Goal: Register for event/course

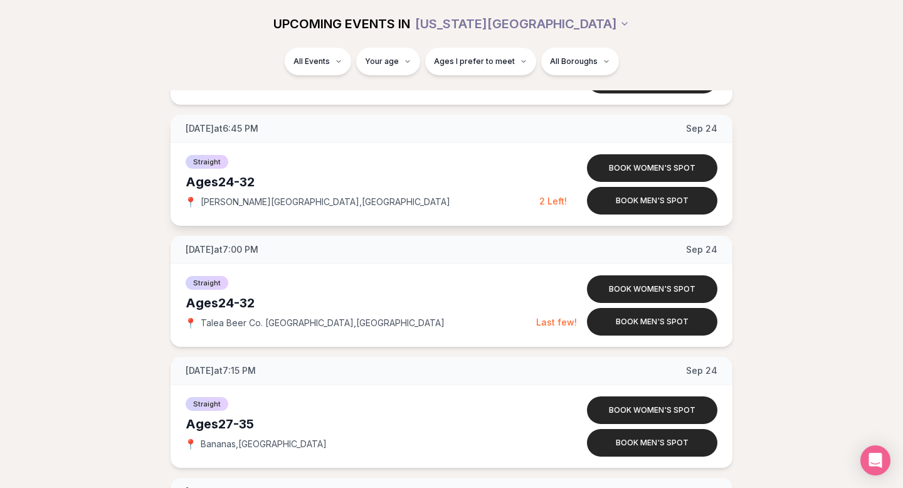
scroll to position [3294, 0]
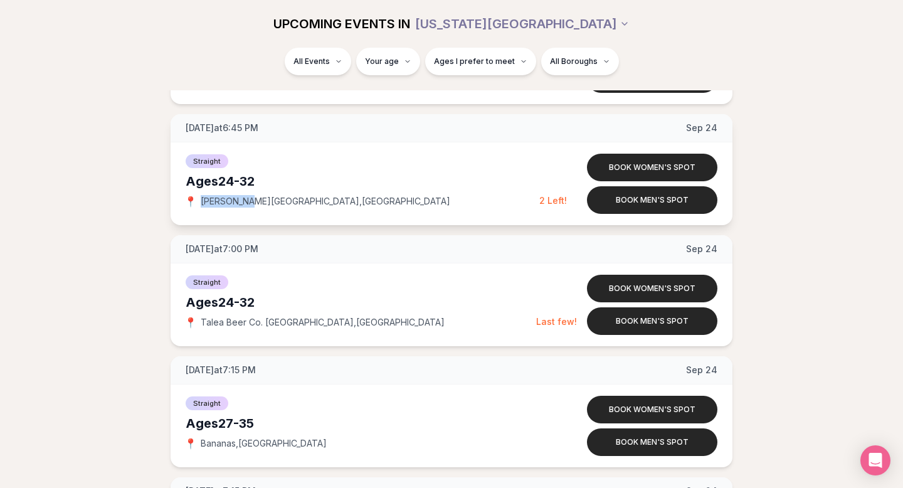
drag, startPoint x: 248, startPoint y: 201, endPoint x: 198, endPoint y: 201, distance: 49.5
click at [197, 201] on div "📍 [PERSON_NAME][GEOGRAPHIC_DATA] , [GEOGRAPHIC_DATA]" at bounding box center [363, 201] width 354 height 13
copy div "📍 [PERSON_NAME][GEOGRAPHIC_DATA]"
drag, startPoint x: 202, startPoint y: 322, endPoint x: 313, endPoint y: 320, distance: 110.4
click at [316, 320] on span "Talea Beer Co. [GEOGRAPHIC_DATA] , [GEOGRAPHIC_DATA]" at bounding box center [323, 322] width 244 height 13
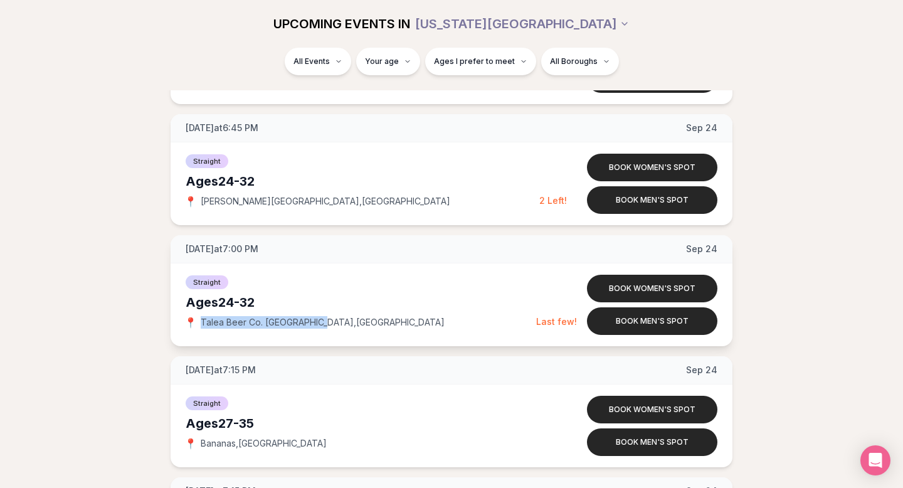
copy span "Talea Beer Co. [GEOGRAPHIC_DATA]"
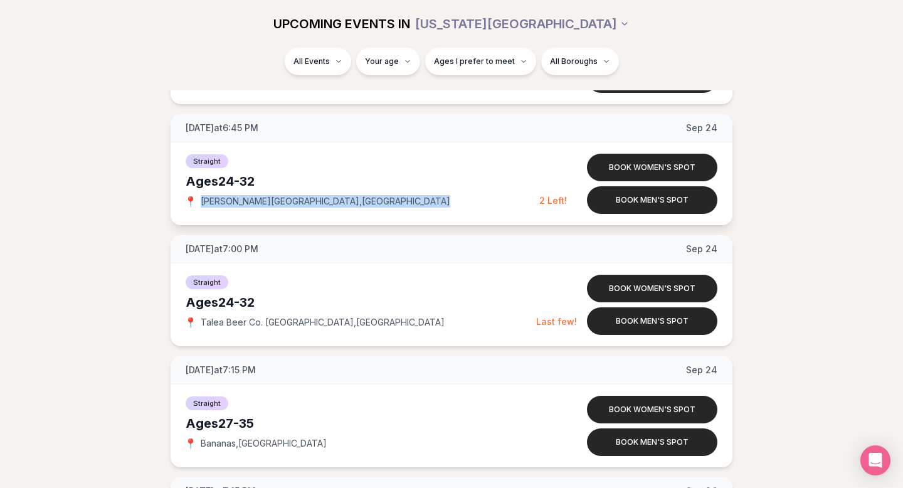
drag, startPoint x: 323, startPoint y: 201, endPoint x: 202, endPoint y: 200, distance: 121.0
click at [202, 200] on div "📍 [PERSON_NAME][GEOGRAPHIC_DATA] , [GEOGRAPHIC_DATA]" at bounding box center [363, 201] width 354 height 13
copy span "[PERSON_NAME][GEOGRAPHIC_DATA] , [GEOGRAPHIC_DATA]"
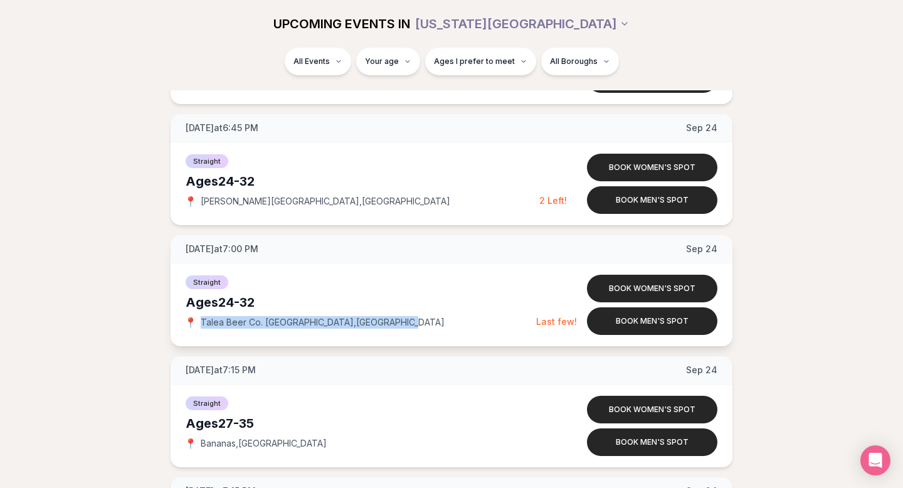
drag, startPoint x: 379, startPoint y: 325, endPoint x: 202, endPoint y: 320, distance: 177.5
click at [202, 320] on div "📍 Talea Beer Co. [GEOGRAPHIC_DATA] , [GEOGRAPHIC_DATA]" at bounding box center [361, 322] width 350 height 13
copy span "Talea Beer Co. [GEOGRAPHIC_DATA] , [GEOGRAPHIC_DATA]"
click at [606, 282] on button "Book women's spot" at bounding box center [652, 289] width 130 height 28
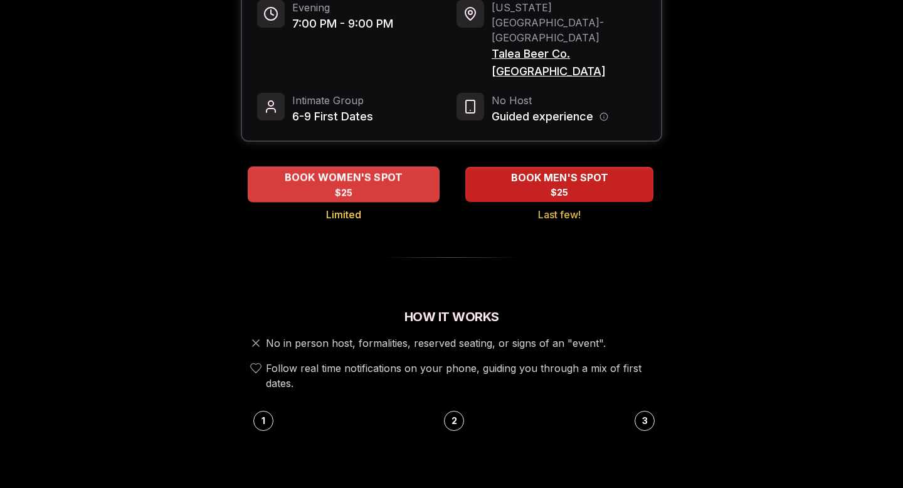
scroll to position [195, 0]
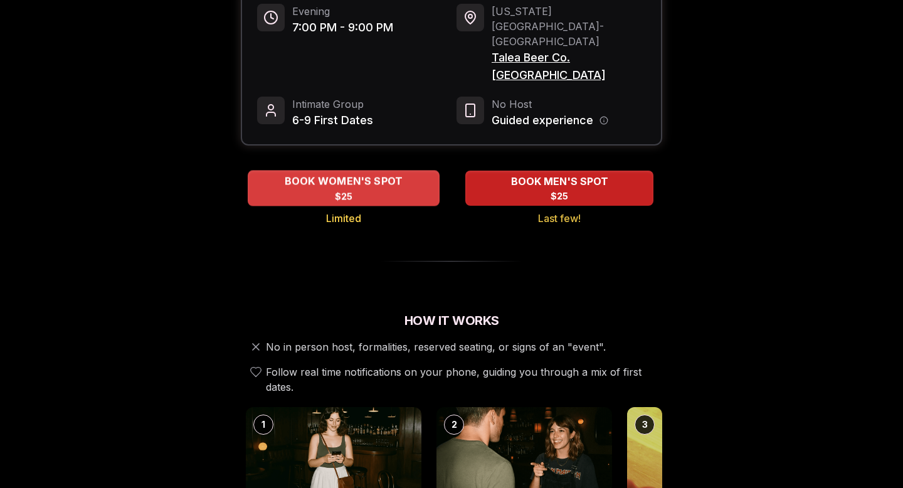
click at [346, 190] on span "$25" at bounding box center [344, 196] width 18 height 13
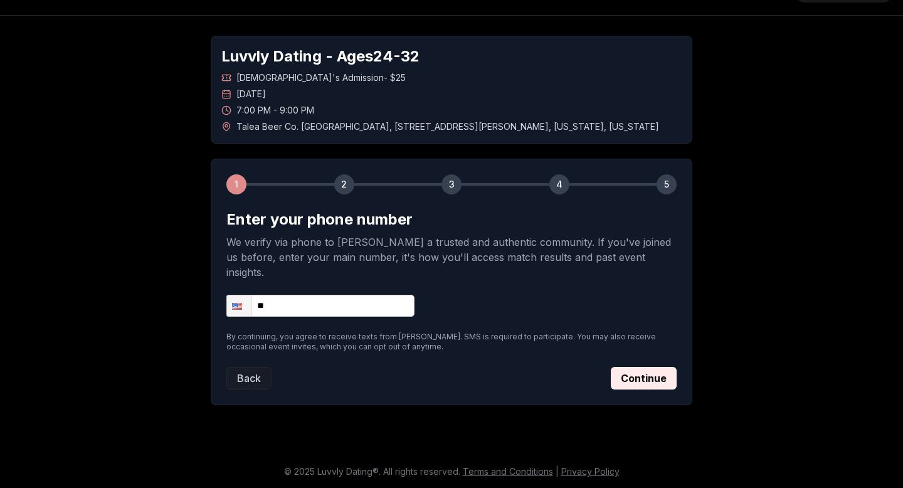
scroll to position [15, 0]
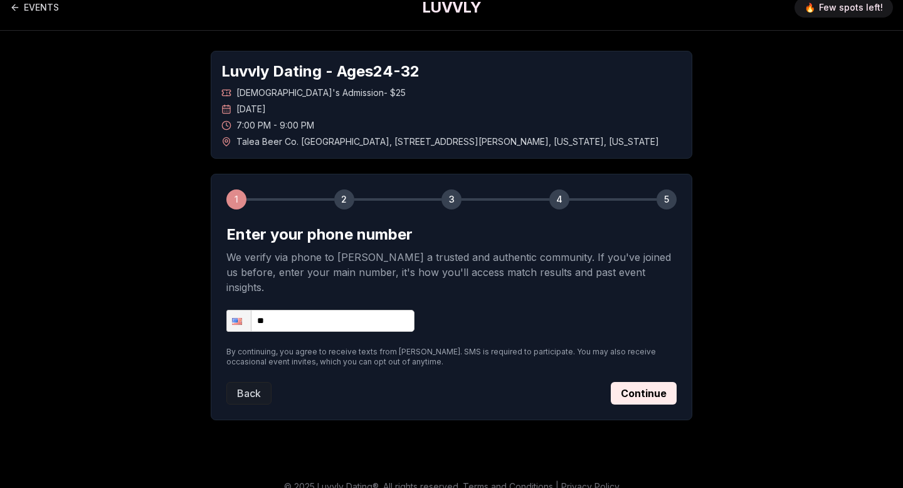
click at [303, 310] on input "**" at bounding box center [320, 321] width 188 height 22
type input "**********"
click at [628, 382] on button "Continue" at bounding box center [644, 393] width 66 height 23
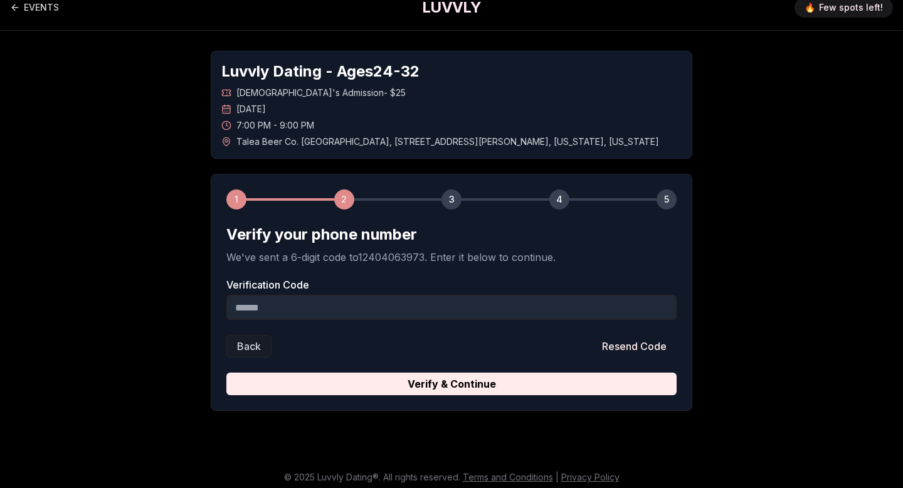
click at [333, 312] on input "Verification Code" at bounding box center [451, 307] width 450 height 25
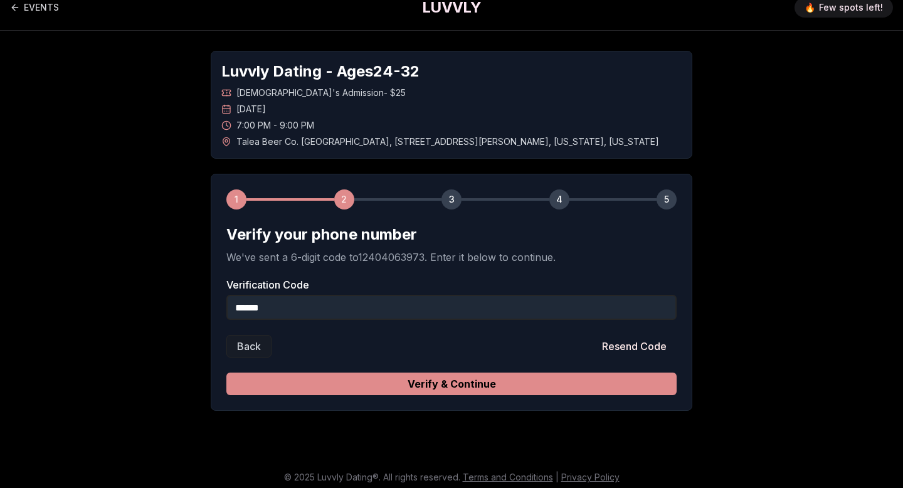
type input "******"
click at [401, 375] on button "Verify & Continue" at bounding box center [451, 383] width 450 height 23
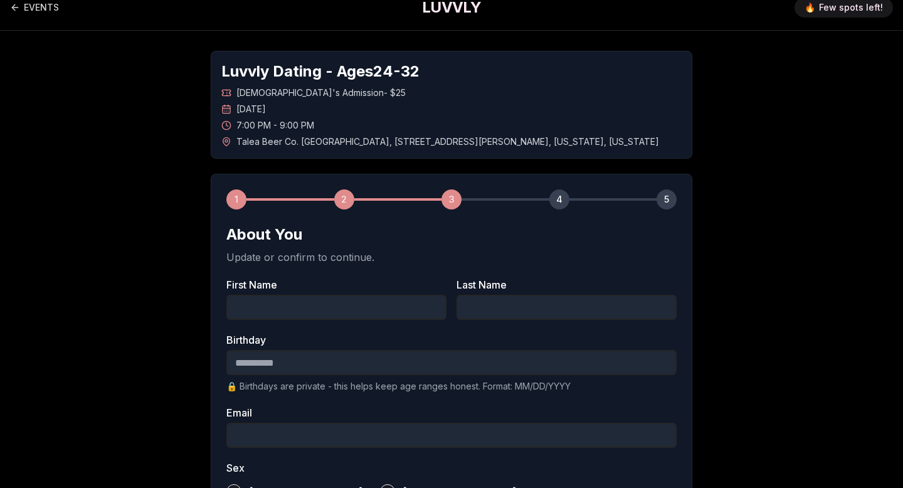
click at [348, 300] on input "First Name" at bounding box center [336, 307] width 220 height 25
type input "*****"
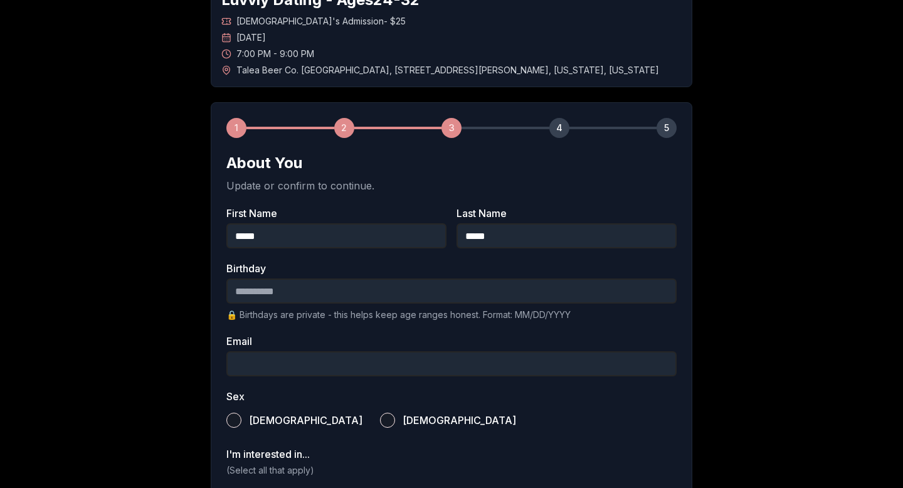
scroll to position [97, 0]
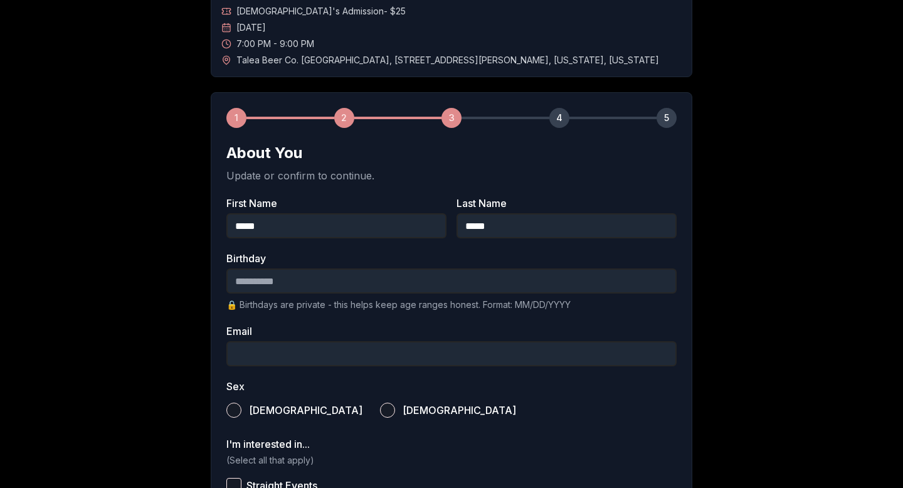
click at [244, 276] on input "Birthday" at bounding box center [451, 280] width 450 height 25
type input "**********"
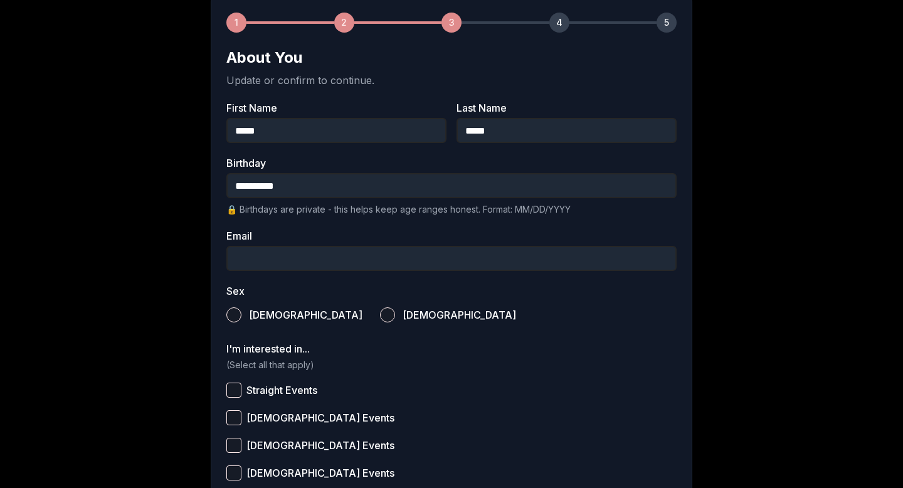
scroll to position [193, 0]
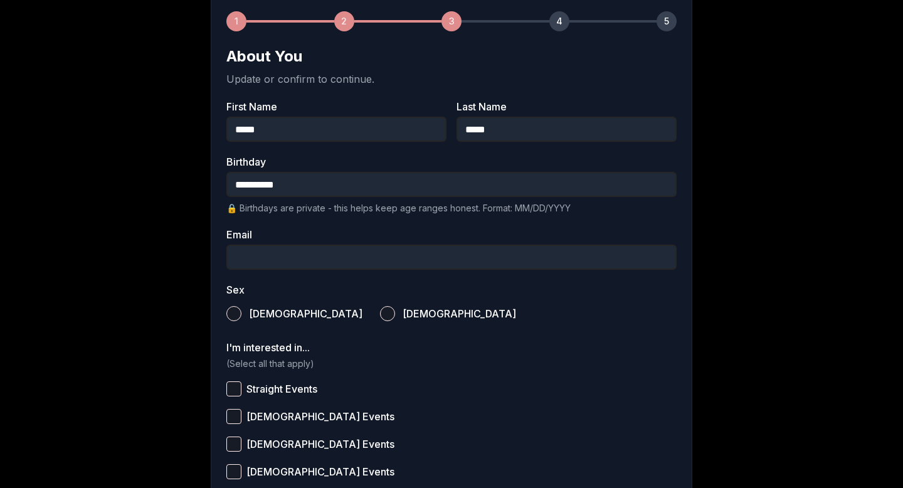
click at [286, 249] on input "Email" at bounding box center [451, 256] width 450 height 25
type input "**********"
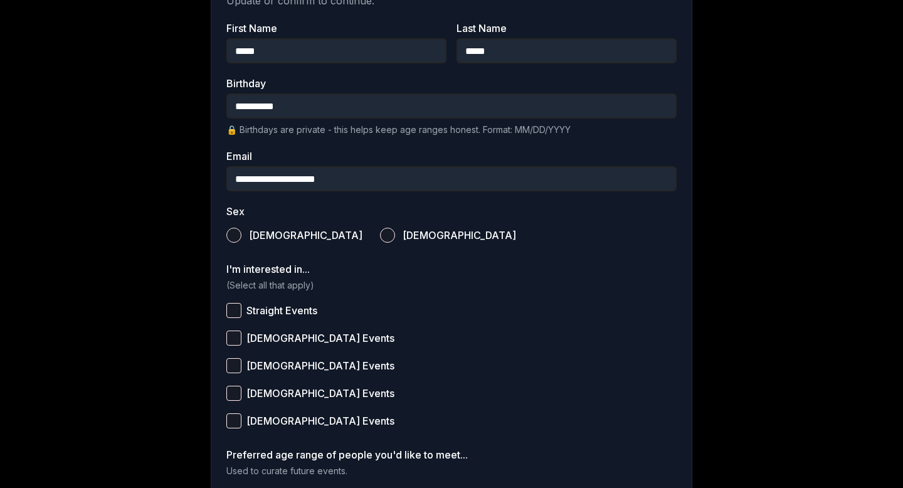
scroll to position [293, 0]
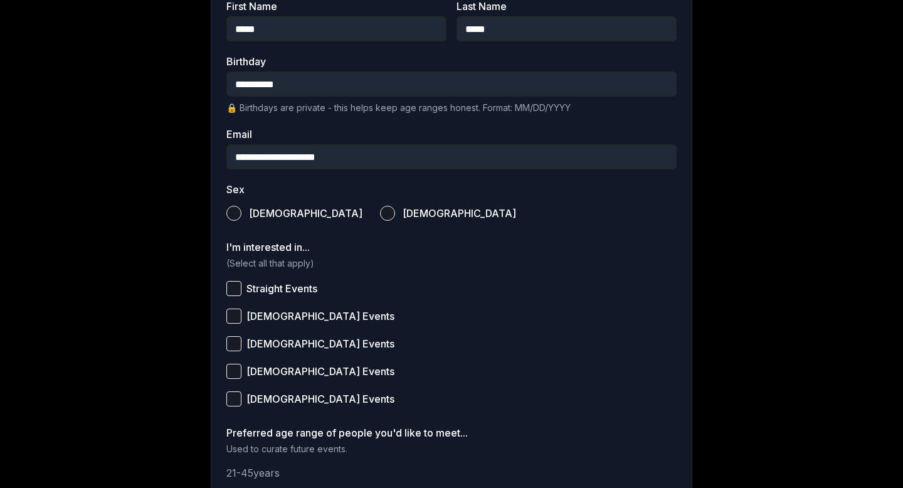
click at [380, 213] on button "[DEMOGRAPHIC_DATA]" at bounding box center [387, 213] width 15 height 15
click at [236, 288] on button "Straight Events" at bounding box center [233, 288] width 15 height 15
click at [234, 312] on button "[DEMOGRAPHIC_DATA] Events" at bounding box center [233, 315] width 15 height 15
click at [238, 372] on button "[DEMOGRAPHIC_DATA] Events" at bounding box center [233, 371] width 15 height 15
click at [237, 407] on label "[DEMOGRAPHIC_DATA] Events" at bounding box center [451, 399] width 450 height 28
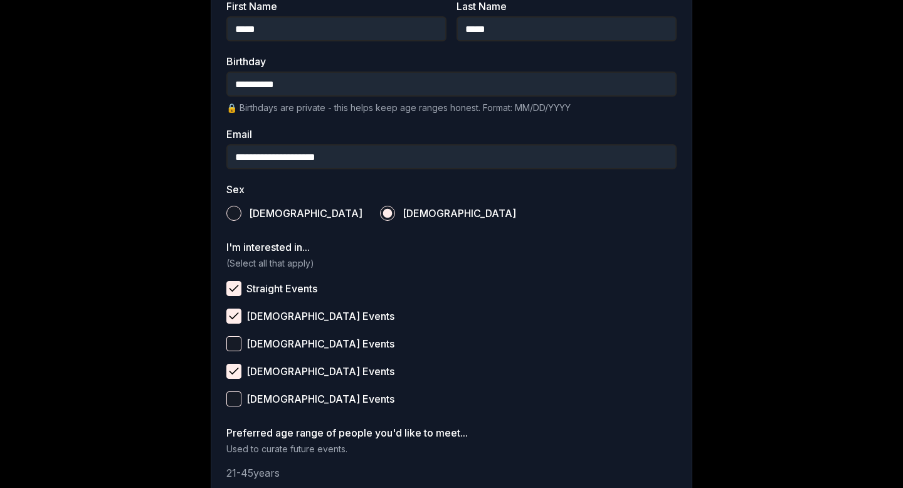
click at [237, 406] on button "[DEMOGRAPHIC_DATA] Events" at bounding box center [233, 398] width 15 height 15
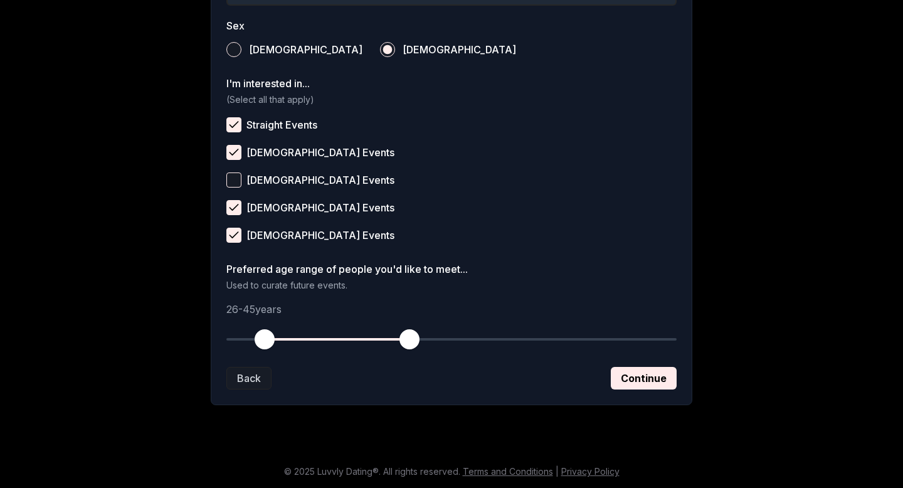
drag, startPoint x: 225, startPoint y: 344, endPoint x: 261, endPoint y: 351, distance: 36.4
click at [261, 351] on button "button" at bounding box center [265, 339] width 28 height 28
drag, startPoint x: 413, startPoint y: 341, endPoint x: 330, endPoint y: 341, distance: 82.1
click at [330, 341] on span "button" at bounding box center [333, 339] width 20 height 20
click at [259, 335] on span "button" at bounding box center [257, 339] width 20 height 20
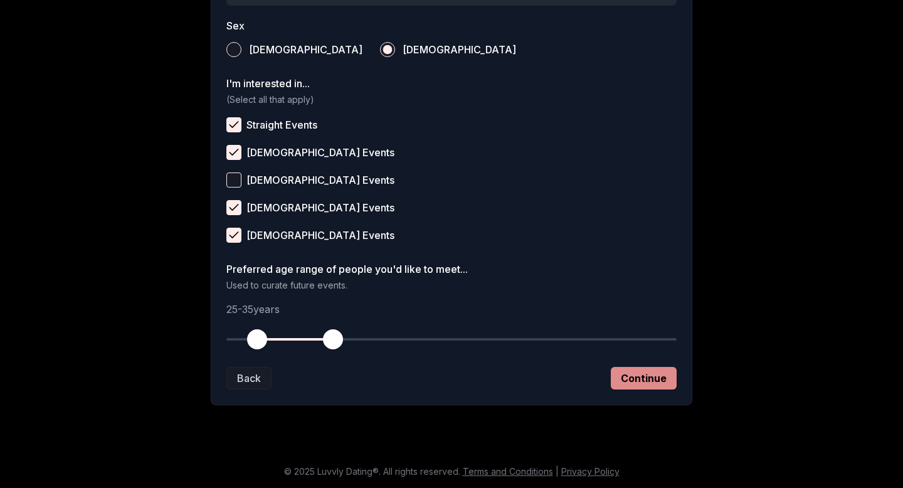
click at [614, 377] on button "Continue" at bounding box center [644, 378] width 66 height 23
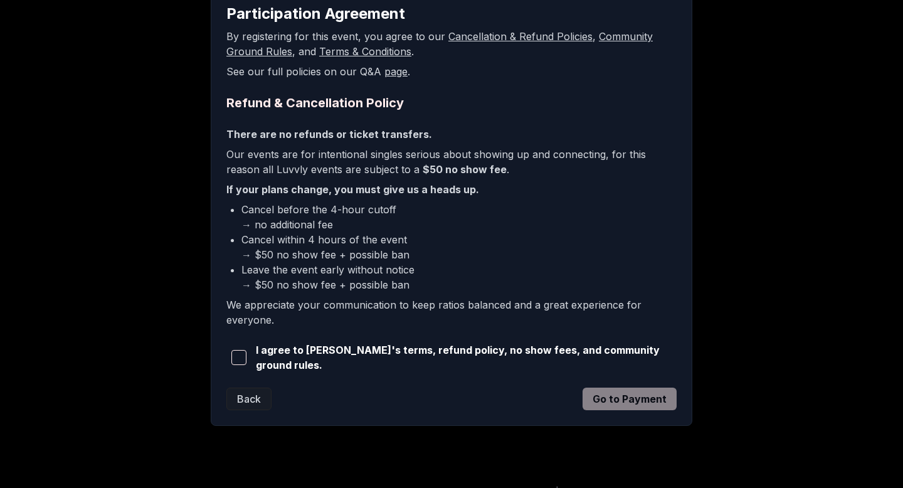
scroll to position [236, 0]
click at [586, 356] on span "I agree to [PERSON_NAME]'s terms, refund policy, no show fees, and community gr…" at bounding box center [466, 357] width 421 height 30
click at [236, 359] on span "button" at bounding box center [238, 356] width 15 height 15
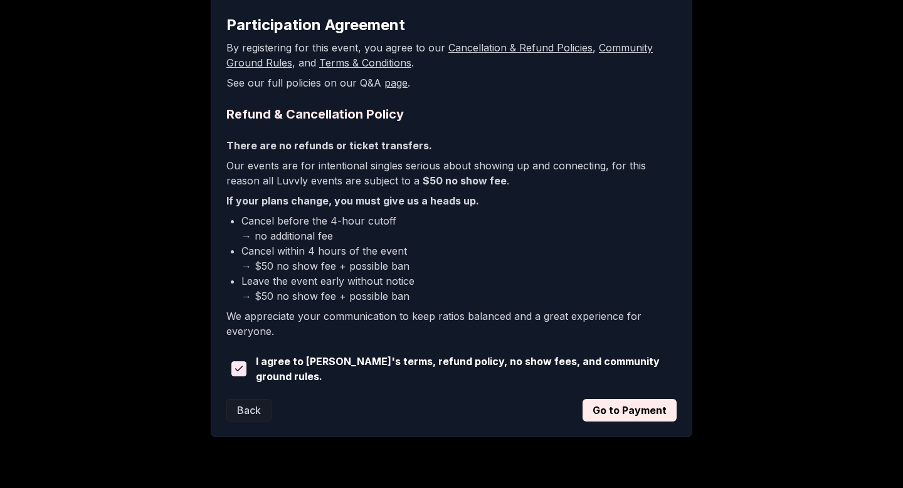
scroll to position [225, 0]
click at [614, 407] on button "Go to Payment" at bounding box center [629, 409] width 94 height 23
